Goal: Information Seeking & Learning: Learn about a topic

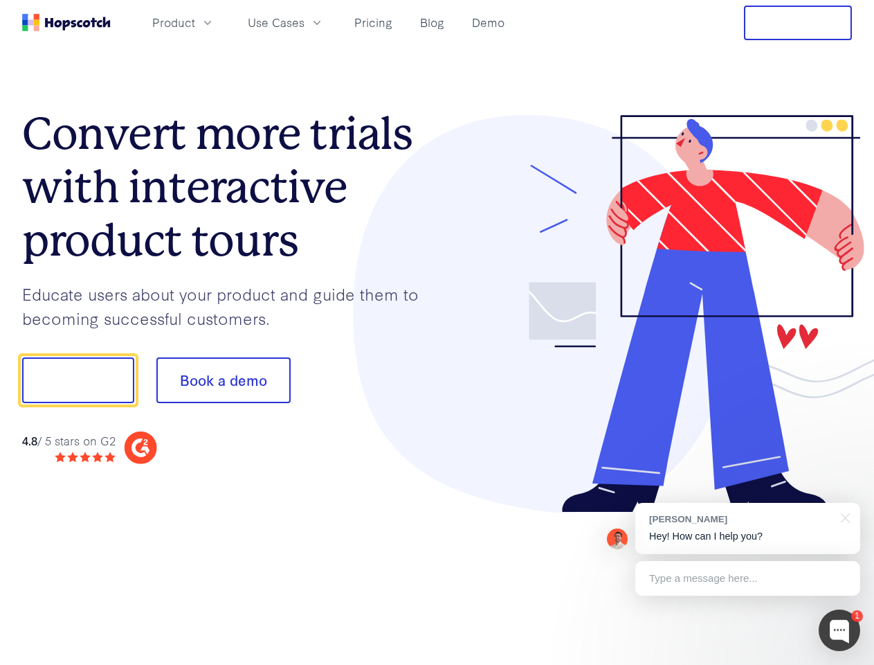
click at [438, 332] on div at bounding box center [645, 314] width 415 height 398
click at [195, 22] on span "Product" at bounding box center [173, 22] width 43 height 17
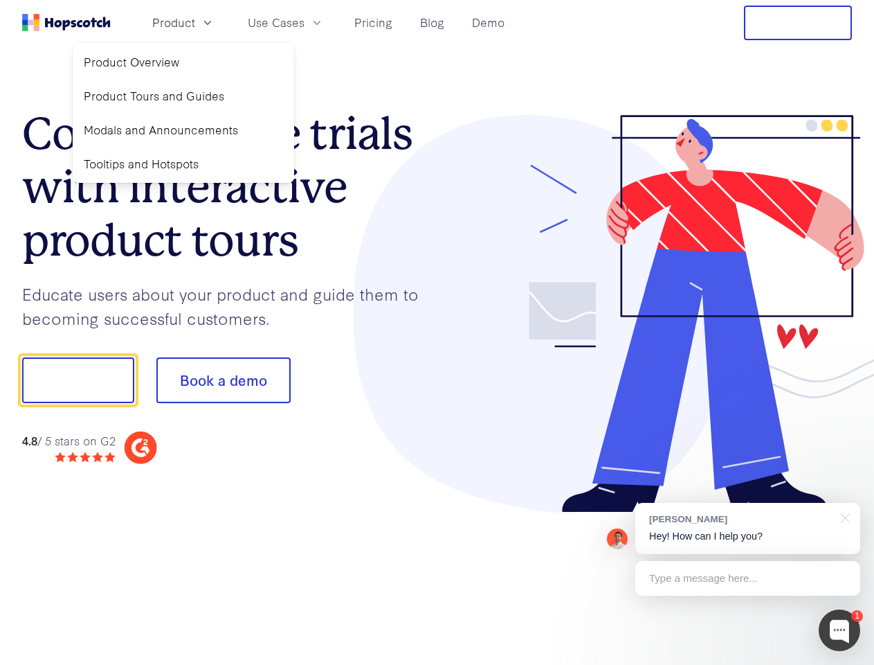
click at [305, 22] on span "Use Cases" at bounding box center [276, 22] width 57 height 17
click at [798, 23] on button "Free Trial" at bounding box center [798, 23] width 108 height 35
click at [78, 380] on button "Show me!" at bounding box center [78, 380] width 112 height 46
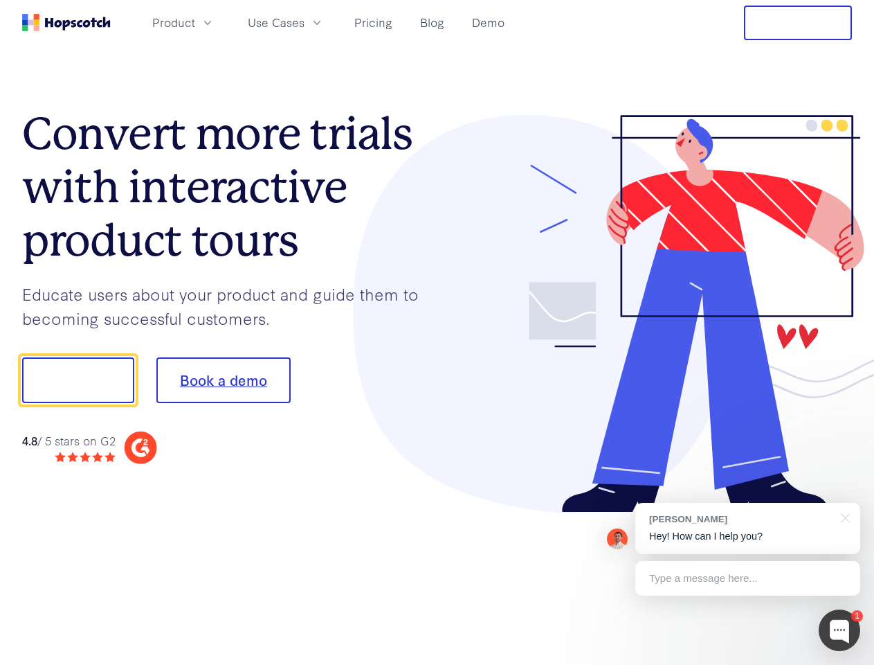
click at [223, 380] on button "Book a demo" at bounding box center [223, 380] width 134 height 46
click at [840, 630] on div at bounding box center [840, 630] width 42 height 42
click at [748, 528] on div "[PERSON_NAME] Hey! How can I help you?" at bounding box center [748, 528] width 225 height 51
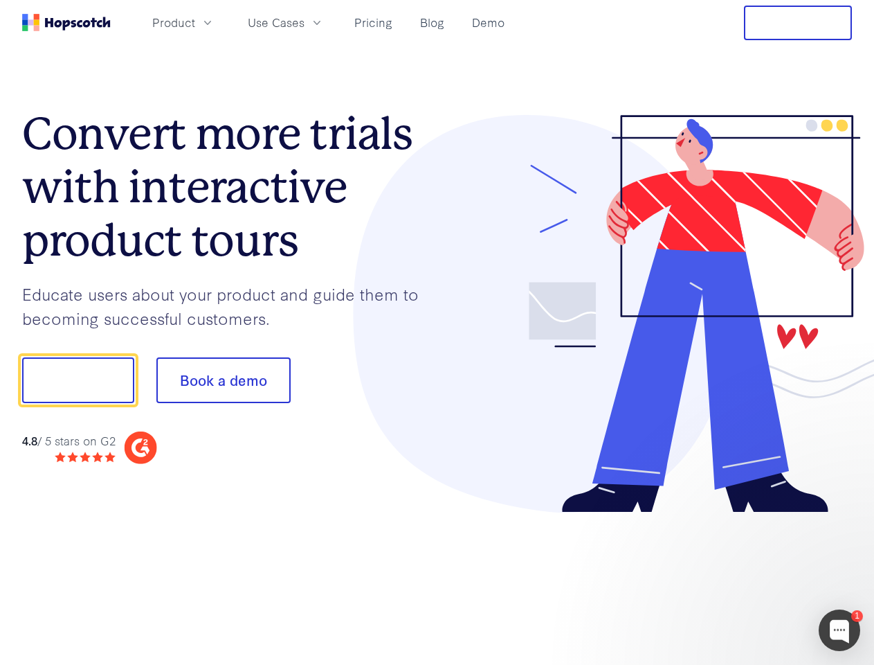
click at [843, 516] on div at bounding box center [731, 471] width 260 height 276
click at [748, 578] on div at bounding box center [731, 471] width 260 height 276
